Goal: Task Accomplishment & Management: Manage account settings

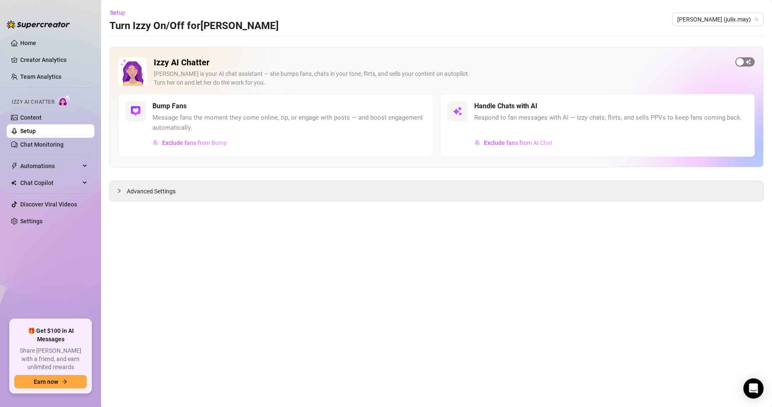
click at [750, 62] on span "button" at bounding box center [744, 61] width 19 height 9
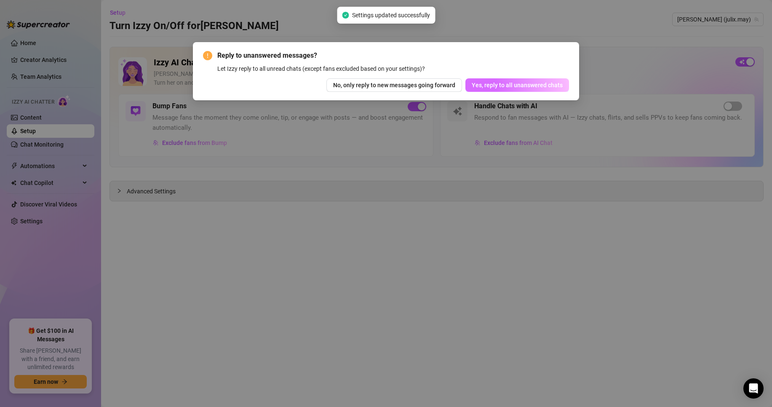
click at [509, 88] on span "Yes, reply to all unanswered chats" at bounding box center [517, 85] width 91 height 7
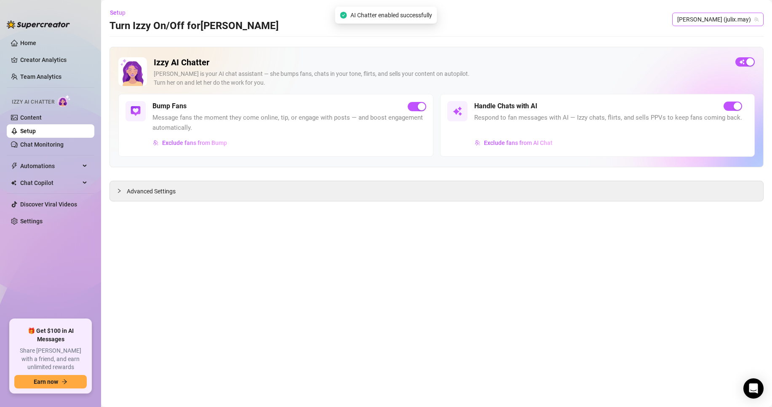
click at [726, 18] on span "[PERSON_NAME] (julix.may)" at bounding box center [717, 19] width 81 height 13
click at [715, 49] on div "Lilly ( lillylovemoon )" at bounding box center [711, 51] width 89 height 10
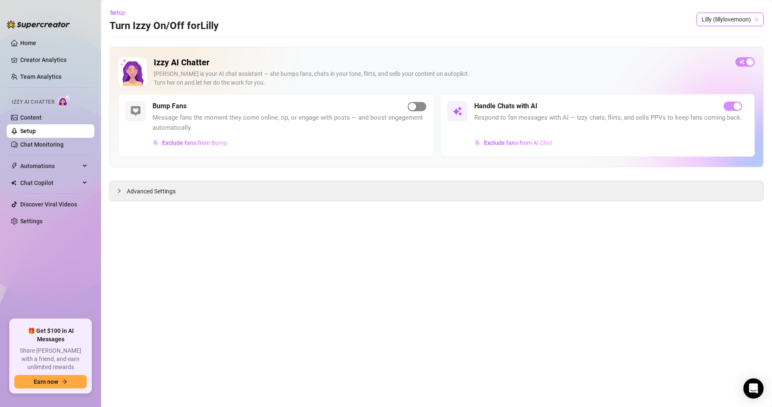
click at [420, 108] on span "button" at bounding box center [417, 106] width 19 height 9
click at [187, 146] on span "Exclude fans from Bump" at bounding box center [194, 142] width 65 height 7
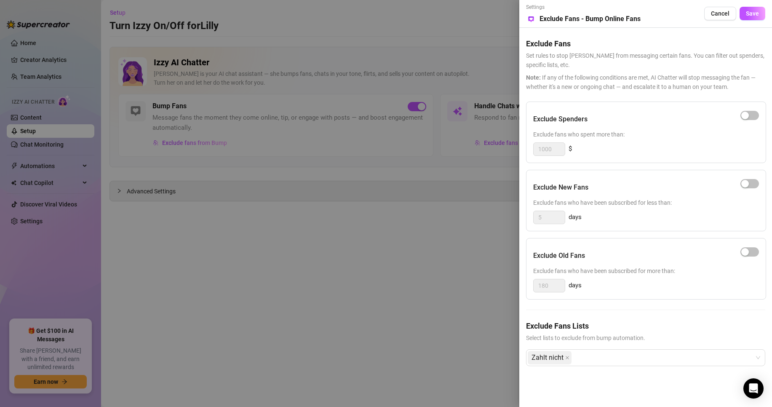
click at [330, 87] on div at bounding box center [386, 203] width 772 height 407
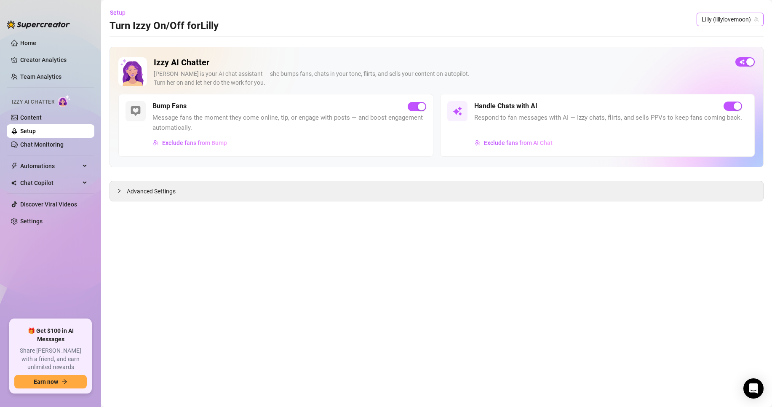
click at [723, 19] on span "Lilly (lillylovemoon)" at bounding box center [730, 19] width 57 height 13
click at [718, 33] on div "[PERSON_NAME] ( julix.may )" at bounding box center [711, 37] width 89 height 10
drag, startPoint x: 40, startPoint y: 46, endPoint x: 89, endPoint y: 50, distance: 49.8
click at [36, 45] on link "Home" at bounding box center [28, 43] width 16 height 7
